Goal: Task Accomplishment & Management: Manage account settings

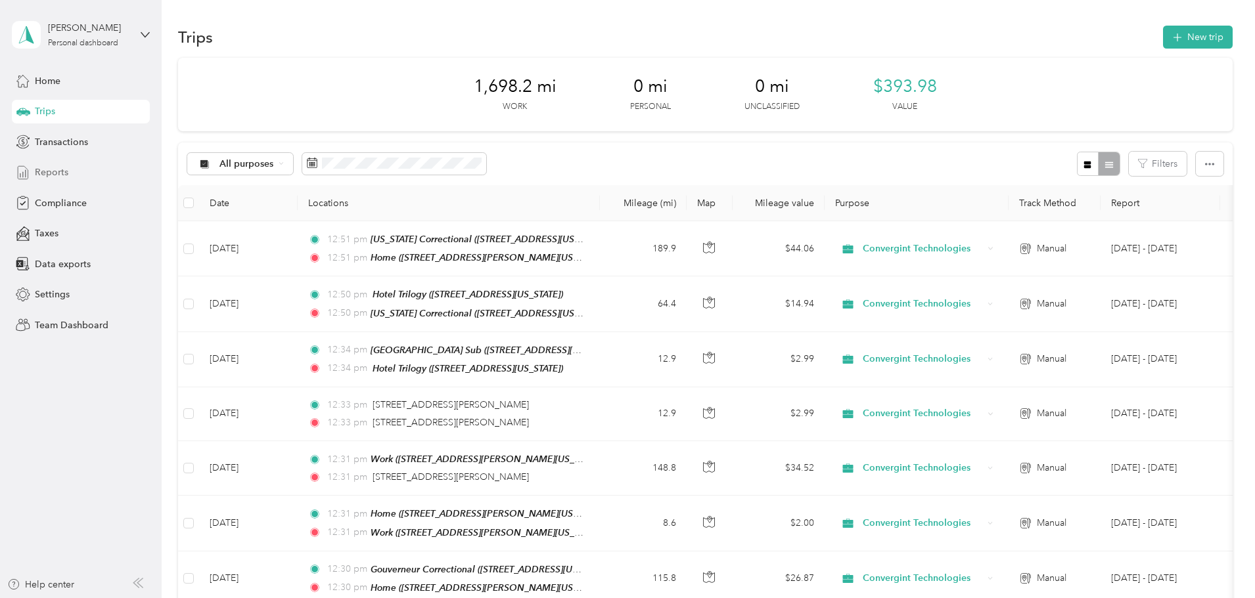
click at [79, 176] on div "Reports" at bounding box center [81, 173] width 138 height 24
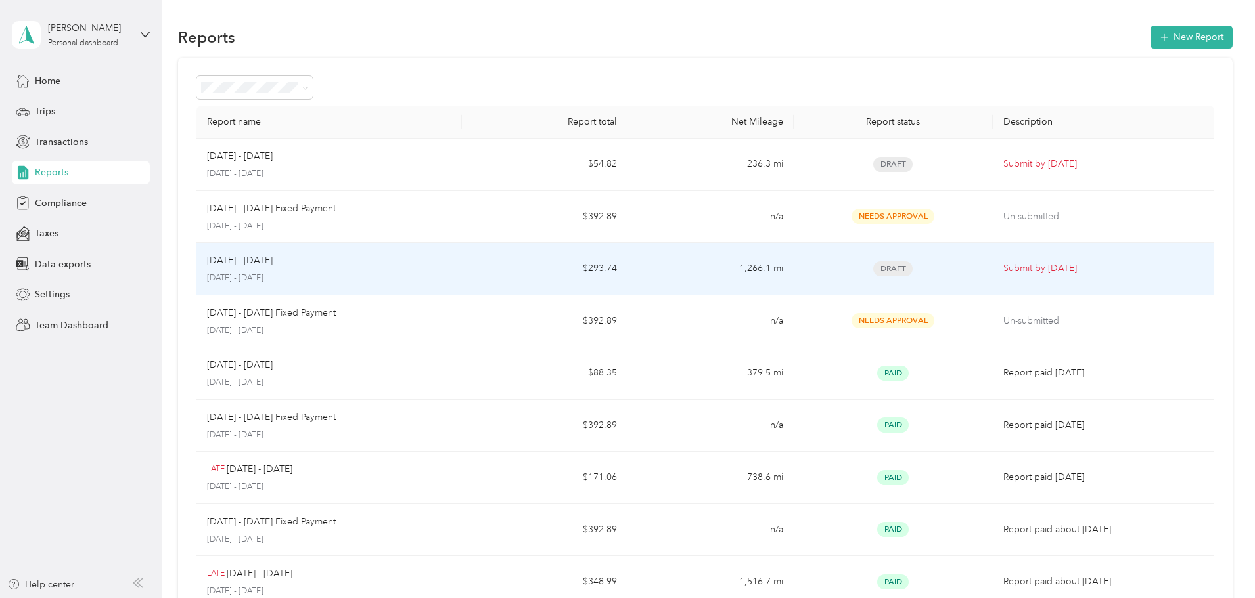
click at [419, 276] on p "[DATE] - [DATE]" at bounding box center [329, 279] width 244 height 12
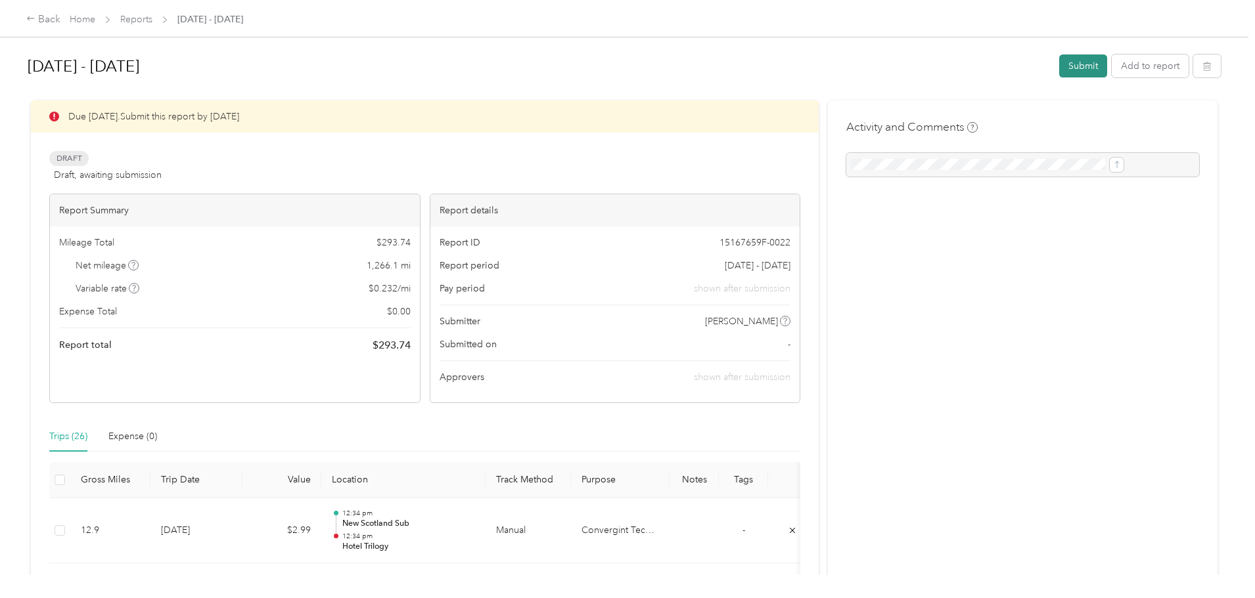
click at [1059, 72] on button "Submit" at bounding box center [1083, 66] width 48 height 23
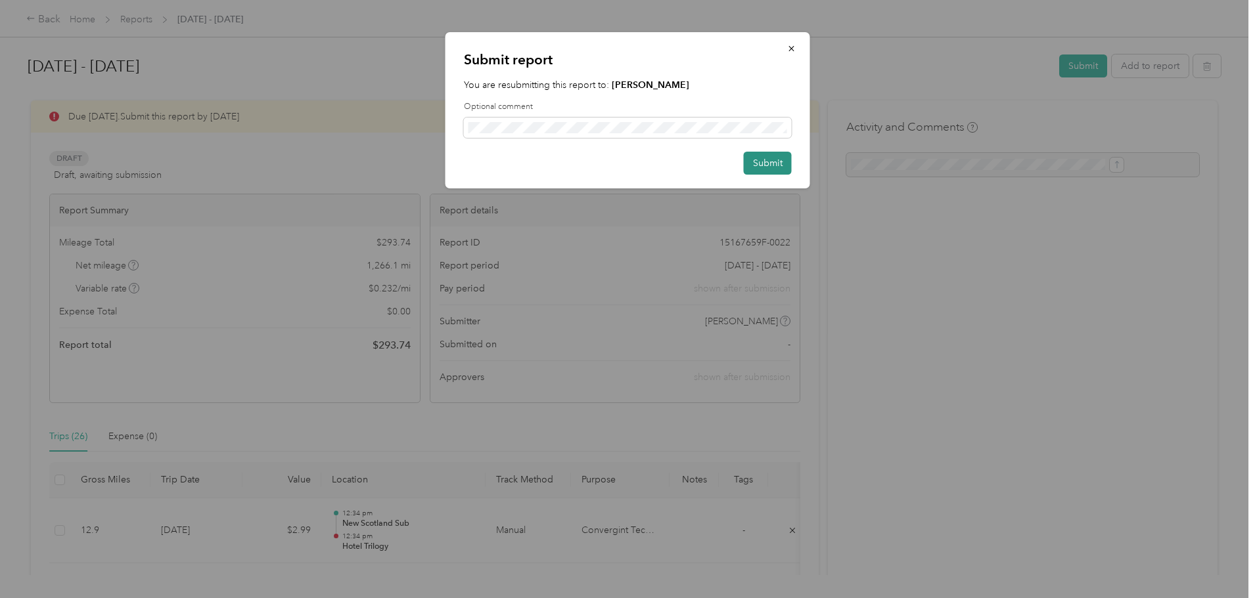
click at [765, 164] on button "Submit" at bounding box center [768, 163] width 48 height 23
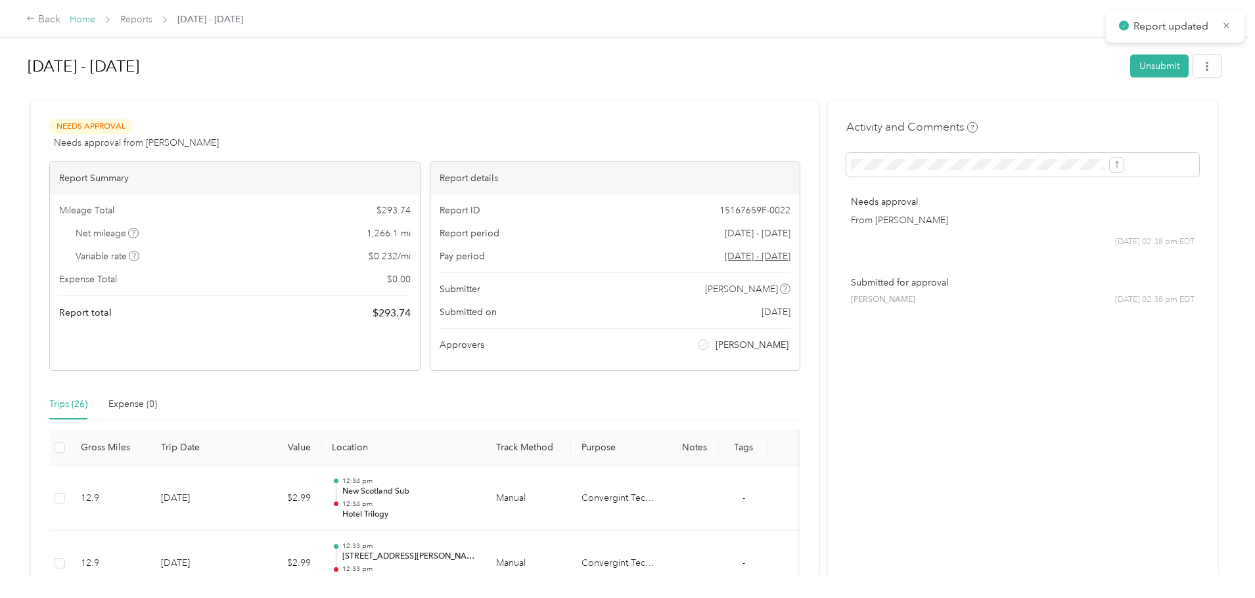
click at [95, 20] on link "Home" at bounding box center [83, 19] width 26 height 11
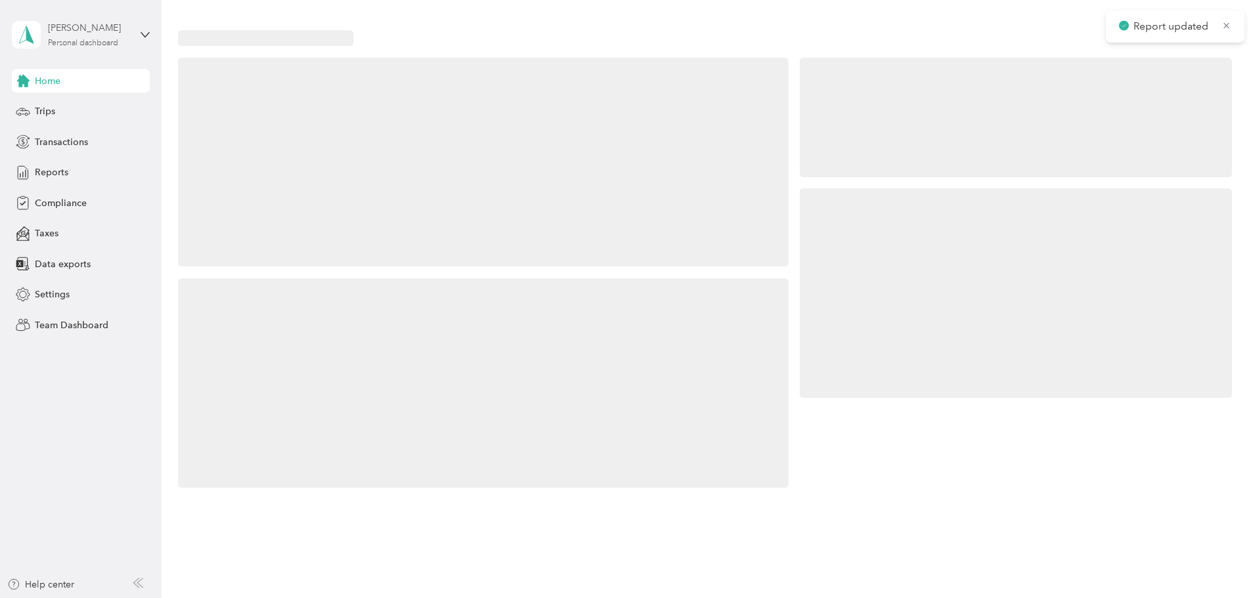
click at [91, 41] on div "Personal dashboard" at bounding box center [83, 43] width 70 height 8
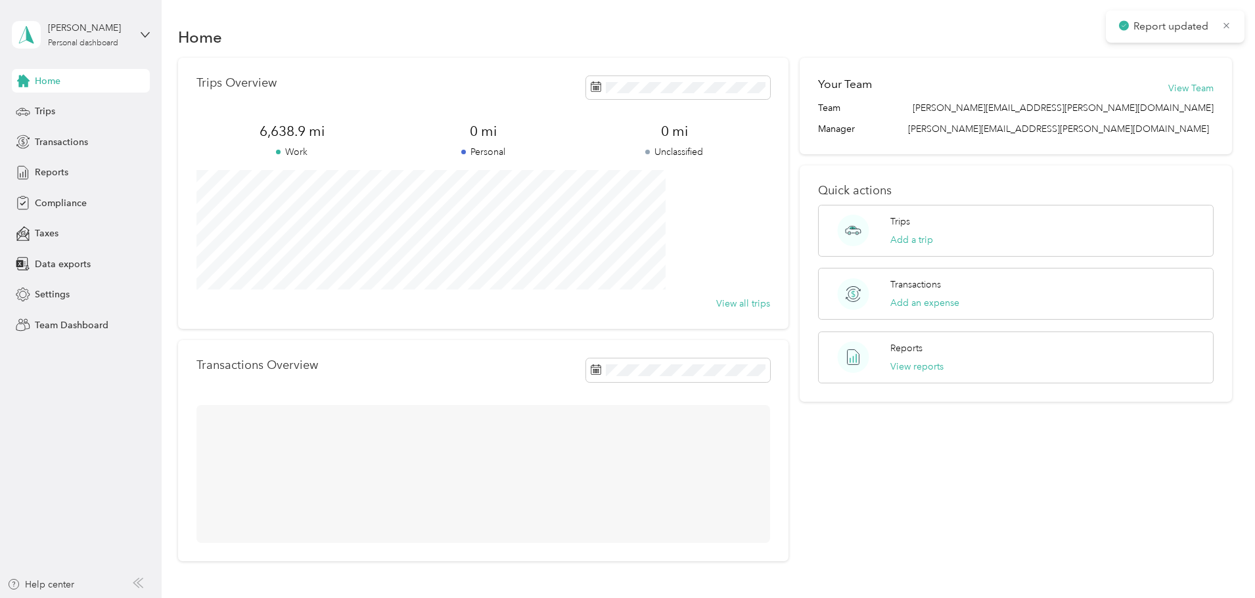
click at [106, 112] on div "Team dashboard" at bounding box center [224, 108] width 407 height 23
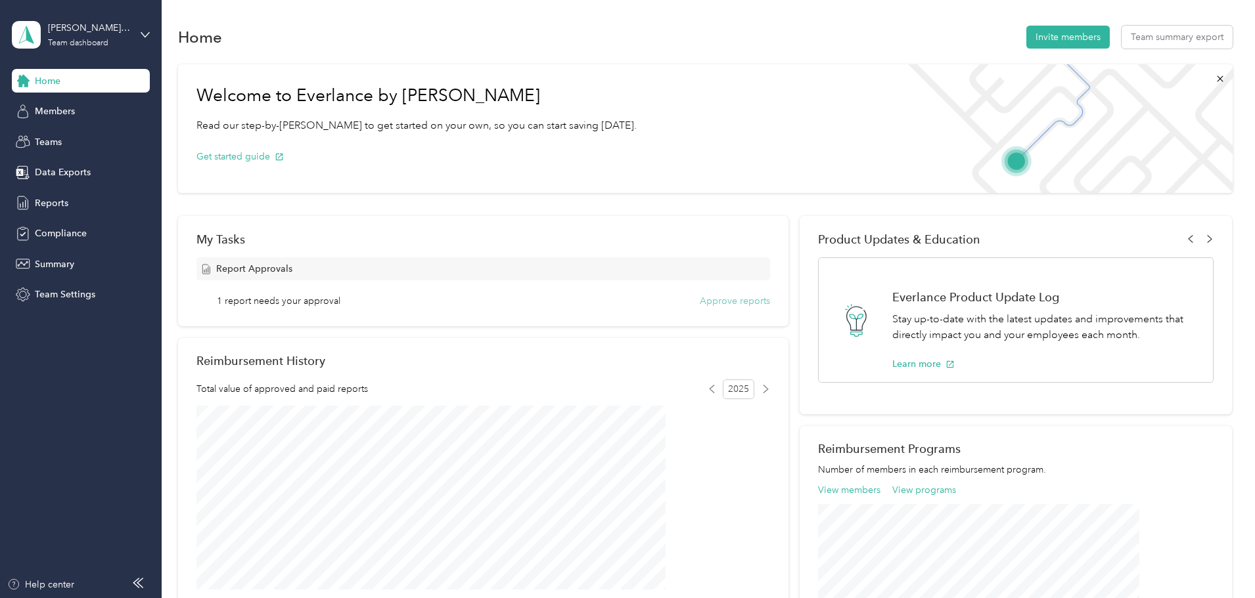
click at [744, 305] on button "Approve reports" at bounding box center [735, 301] width 70 height 14
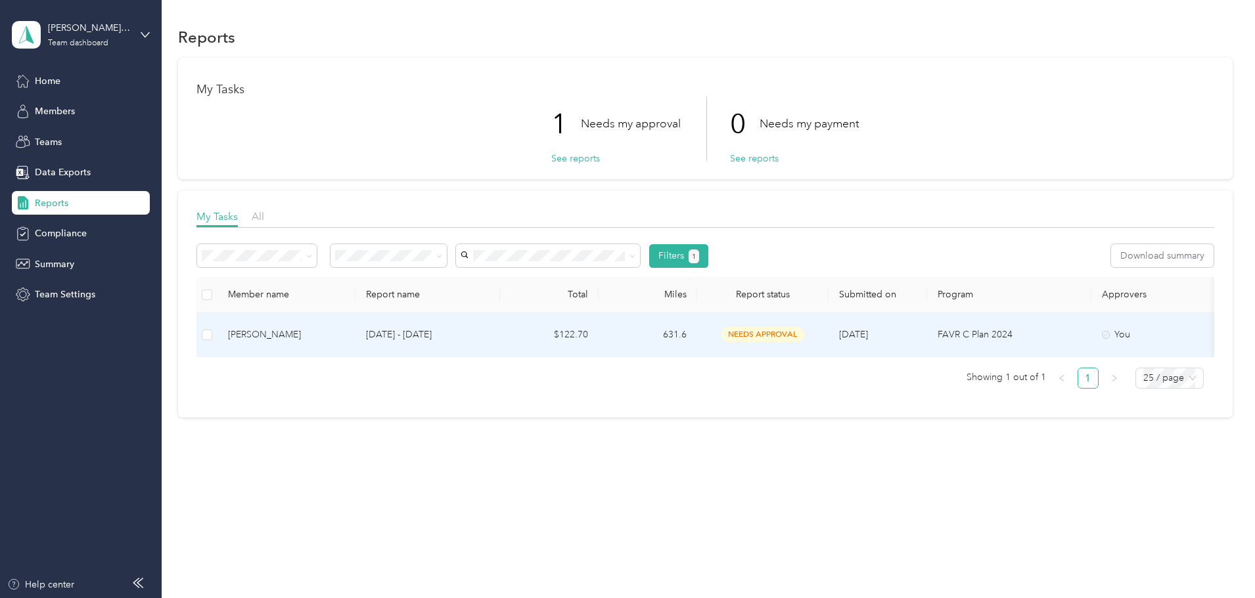
click at [345, 339] on div "[PERSON_NAME]" at bounding box center [286, 335] width 117 height 14
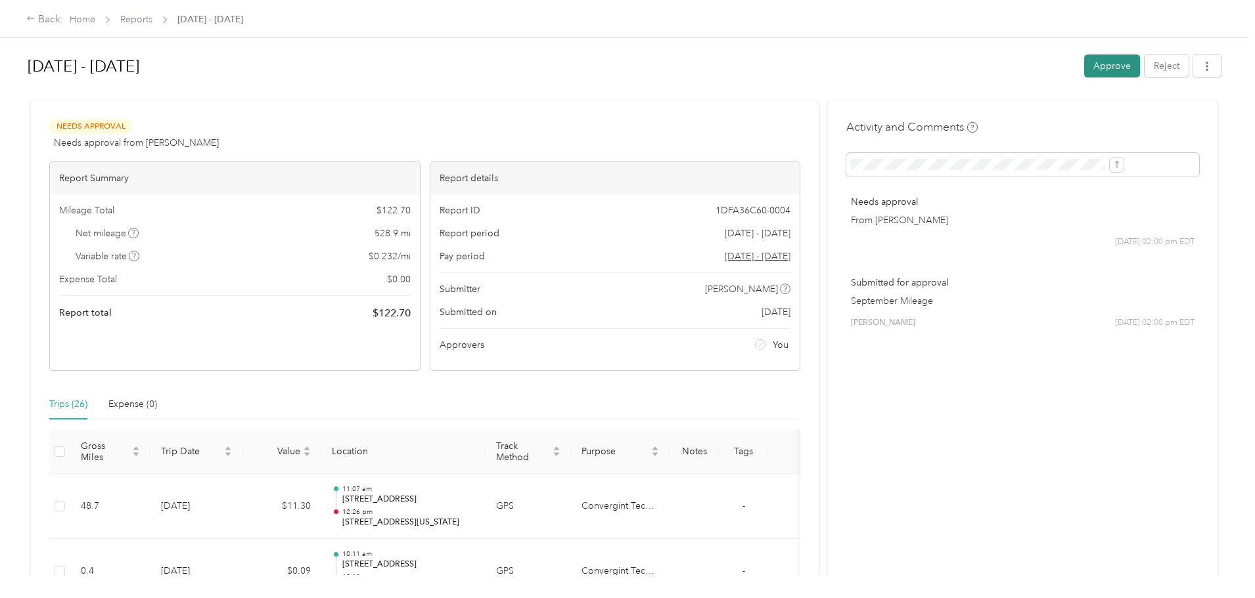
click at [1084, 66] on button "Approve" at bounding box center [1112, 66] width 56 height 23
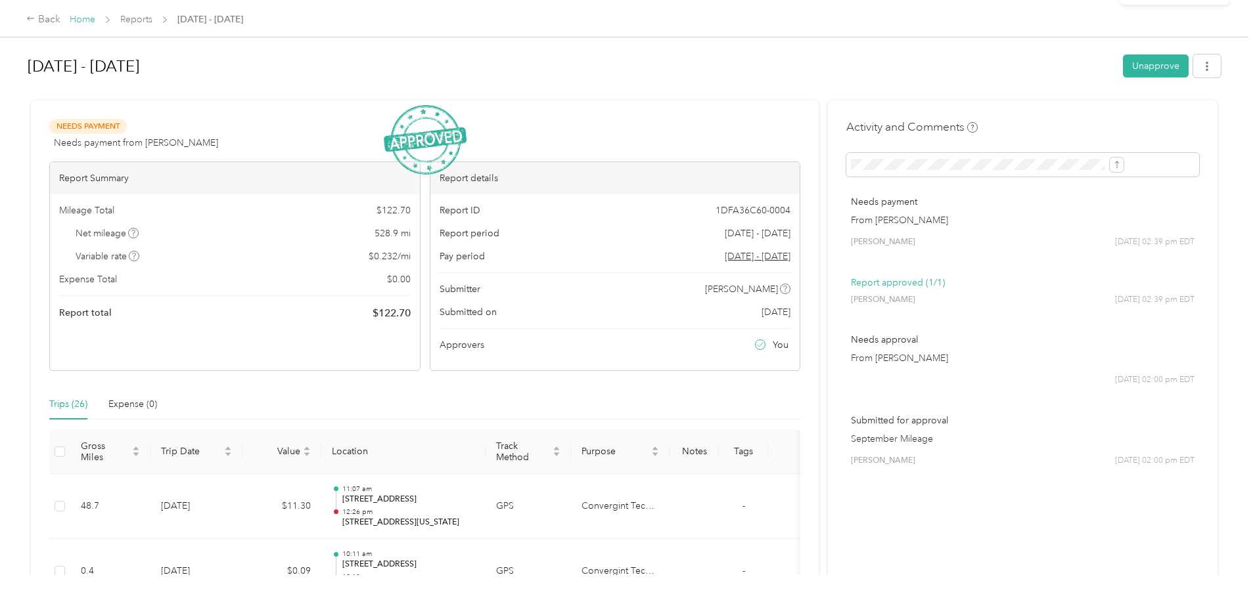
click at [95, 21] on link "Home" at bounding box center [83, 19] width 26 height 11
